Goal: Transaction & Acquisition: Purchase product/service

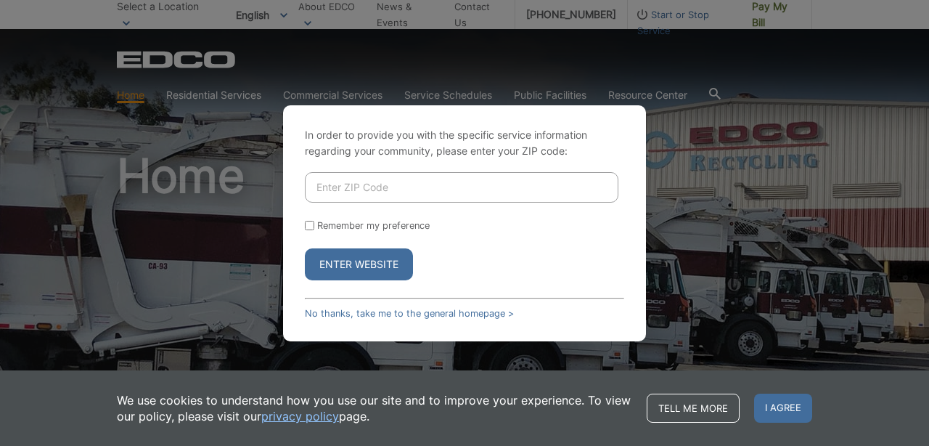
click at [390, 194] on input "Enter ZIP Code" at bounding box center [462, 187] width 314 height 30
type input "92084"
click at [358, 263] on button "Enter Website" at bounding box center [359, 264] width 108 height 32
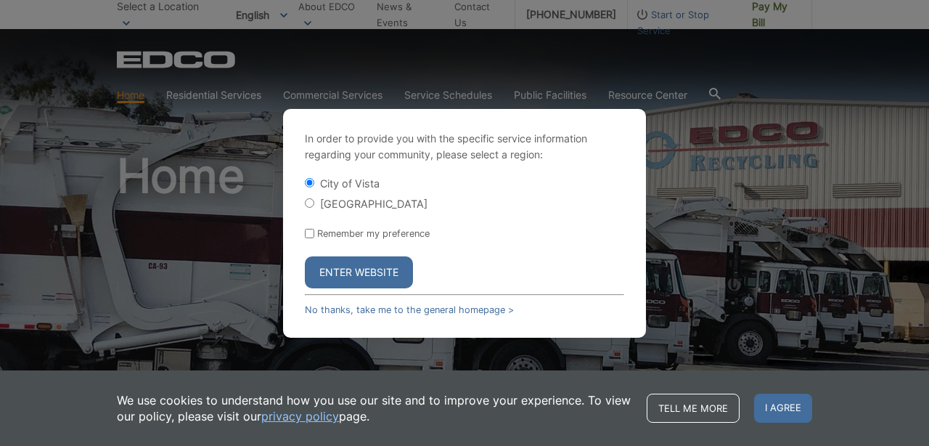
click at [381, 273] on button "Enter Website" at bounding box center [359, 272] width 108 height 32
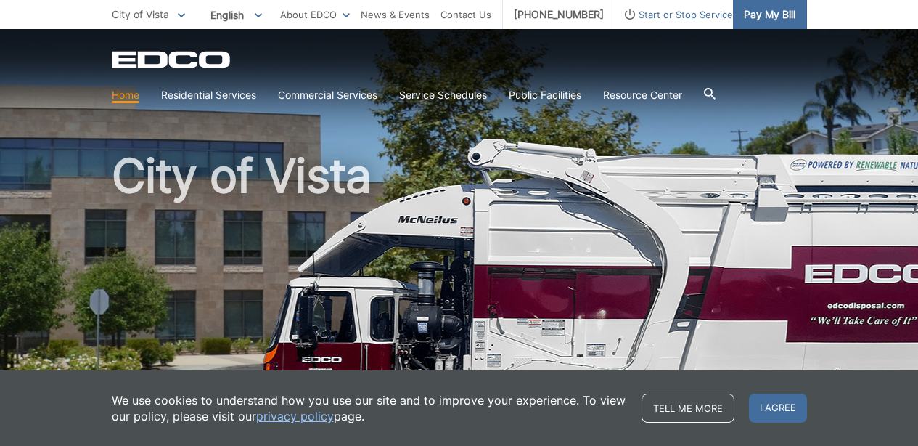
click at [766, 8] on span "Pay My Bill" at bounding box center [770, 15] width 52 height 16
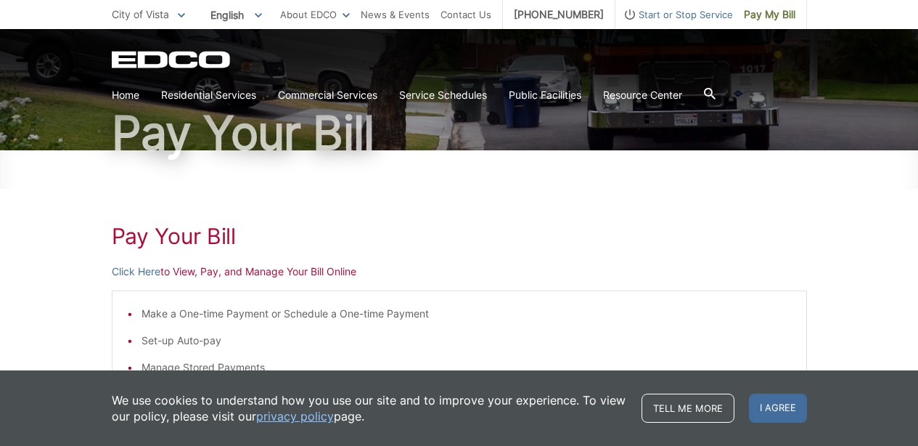
scroll to position [213, 0]
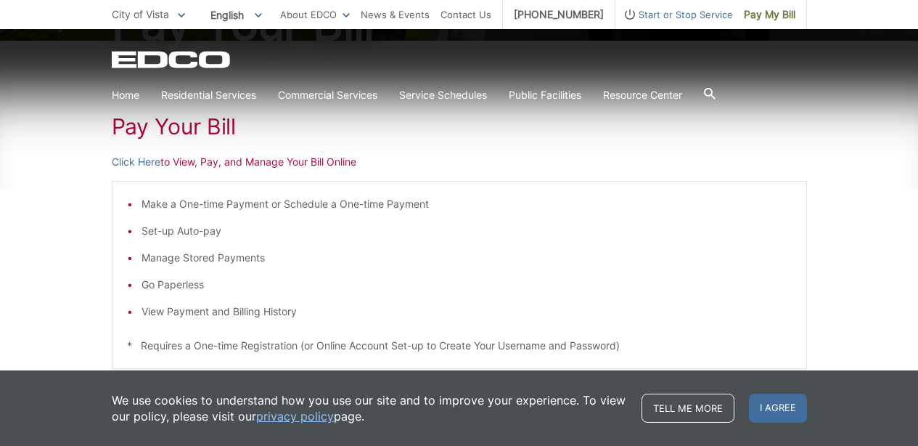
click at [159, 167] on link "Click Here" at bounding box center [136, 162] width 49 height 16
